Goal: Task Accomplishment & Management: Manage account settings

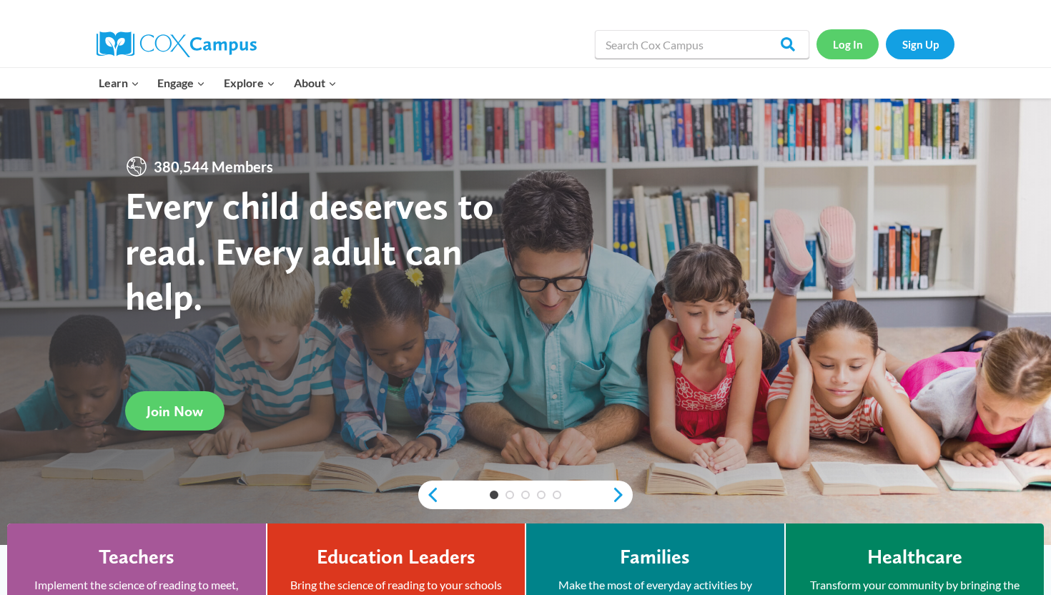
click at [851, 39] on link "Log In" at bounding box center [848, 43] width 62 height 29
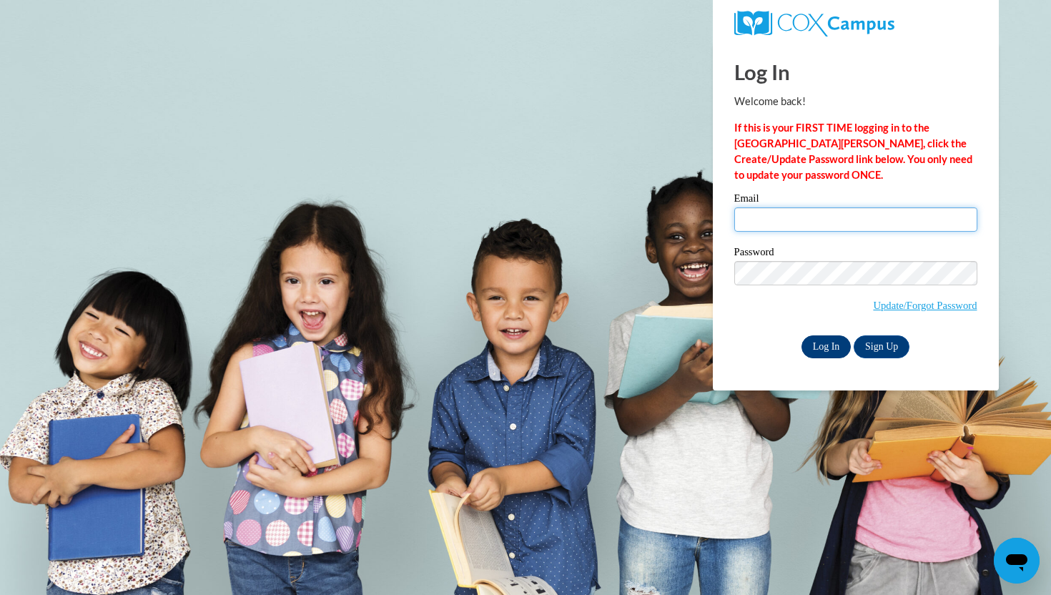
type input "[EMAIL_ADDRESS][DOMAIN_NAME]"
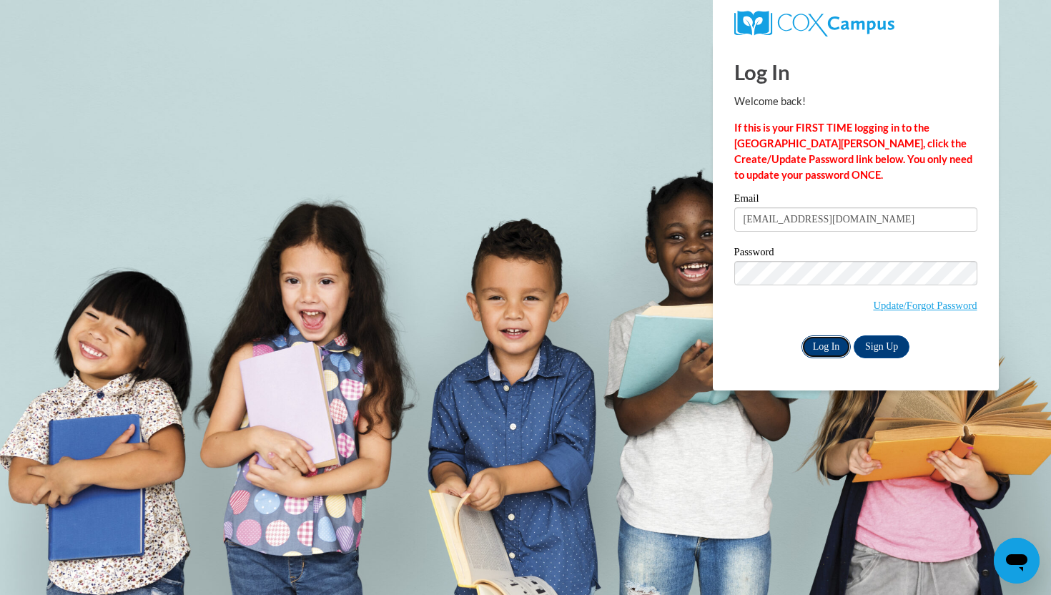
click at [831, 340] on input "Log In" at bounding box center [827, 346] width 50 height 23
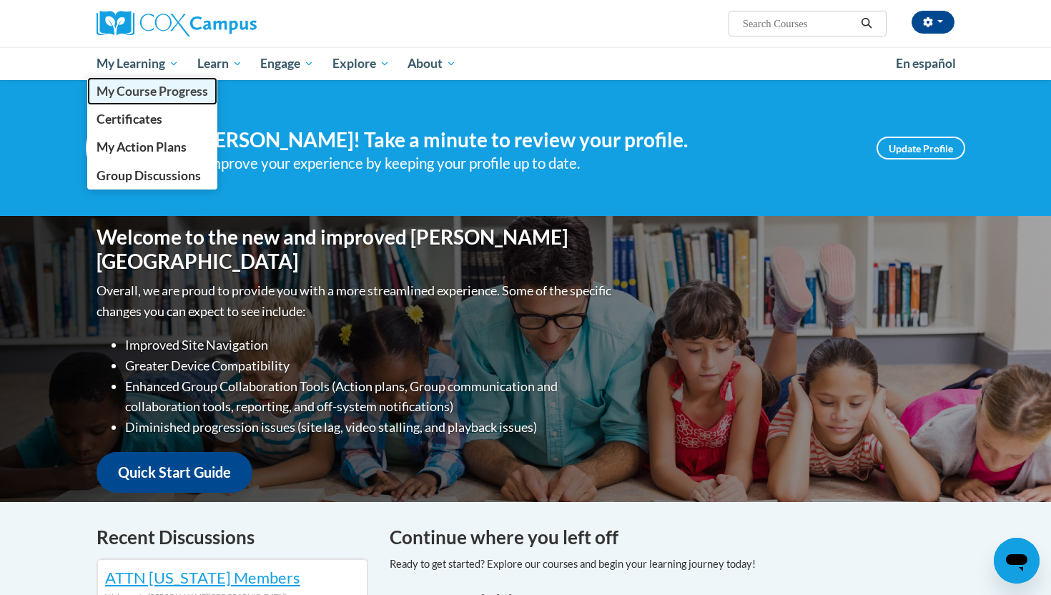
click at [148, 93] on span "My Course Progress" at bounding box center [153, 91] width 112 height 15
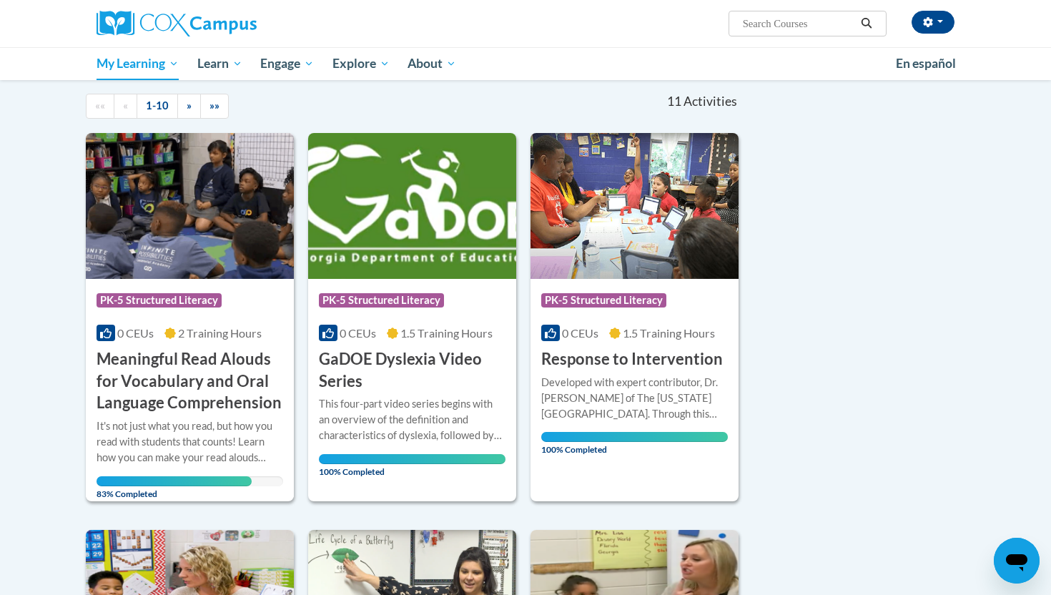
scroll to position [144, 0]
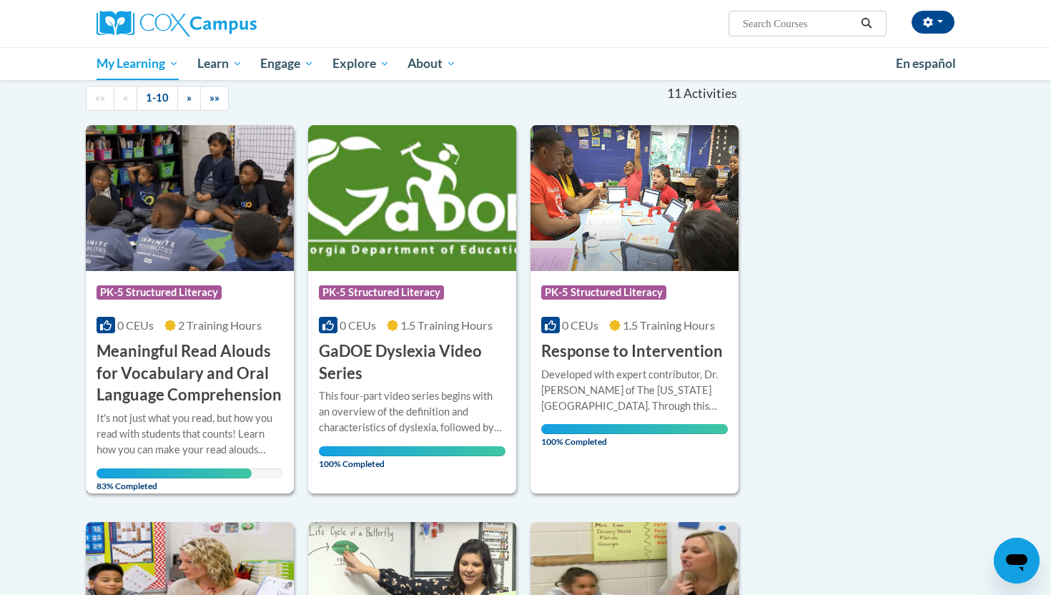
click at [183, 192] on img at bounding box center [190, 198] width 208 height 146
